Goal: Task Accomplishment & Management: Use online tool/utility

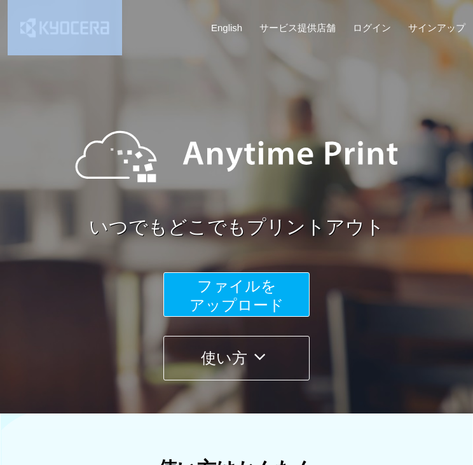
drag, startPoint x: -23, startPoint y: 18, endPoint x: -108, endPoint y: 20, distance: 84.6
click at [0, 20] on html "English サービス提供店舗 ログイン サインアップ いつでもどこでもプリントアウト ファイルを ​​アップロード 使い方 使い方はかんたん ファイルをア…" at bounding box center [236, 232] width 473 height 465
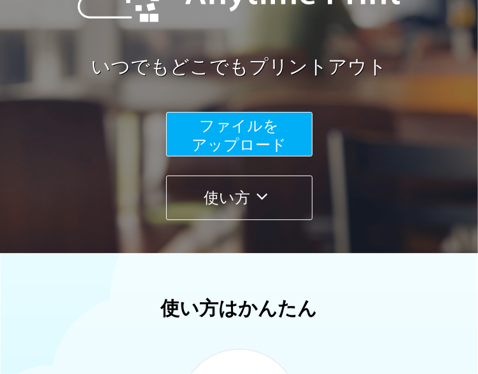
scroll to position [191, 0]
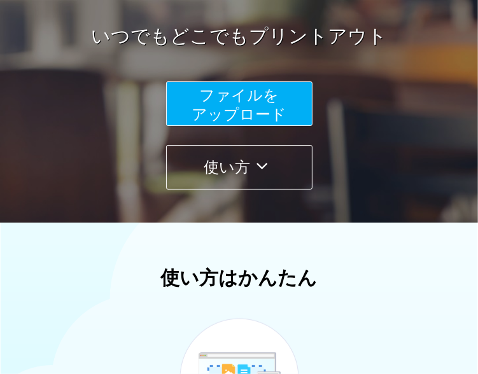
click at [232, 101] on span "ファイルを ​​アップロード" at bounding box center [239, 105] width 95 height 36
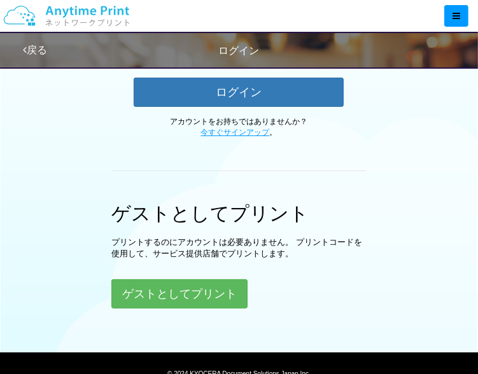
scroll to position [382, 0]
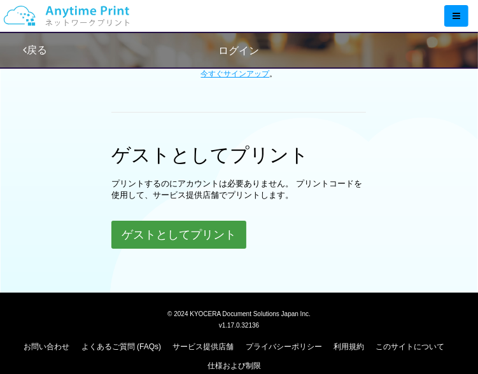
click at [209, 241] on button "ゲストとしてプリント" at bounding box center [178, 235] width 135 height 28
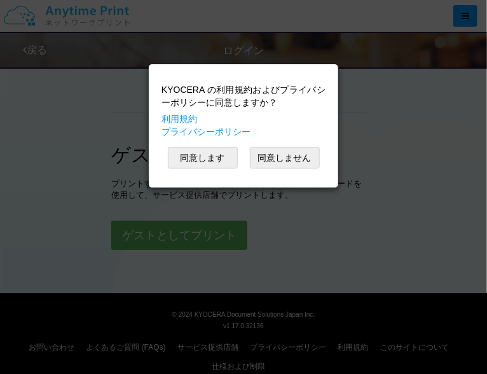
click at [237, 157] on div "同意します 同意しません" at bounding box center [244, 158] width 164 height 22
click at [214, 158] on button "同意します" at bounding box center [203, 158] width 70 height 22
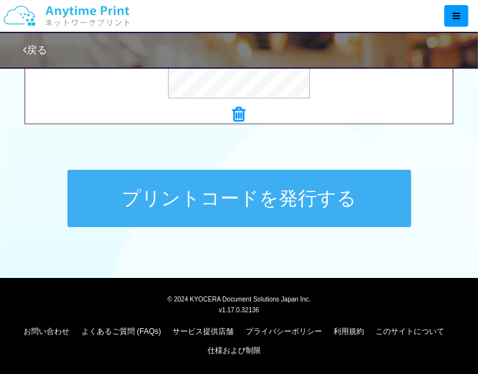
scroll to position [613, 0]
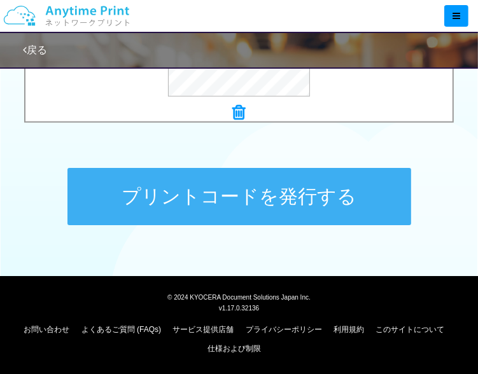
click at [258, 206] on button "プリントコードを発行する" at bounding box center [239, 196] width 344 height 57
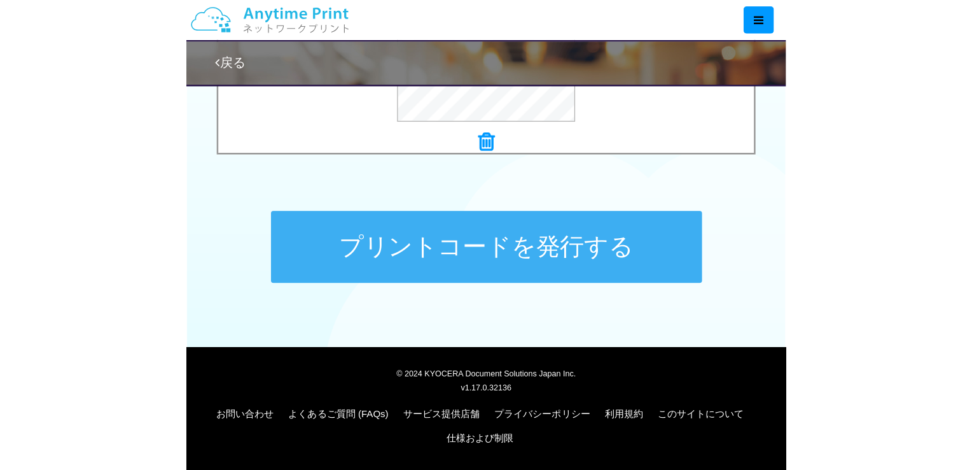
scroll to position [0, 0]
